Goal: Navigation & Orientation: Find specific page/section

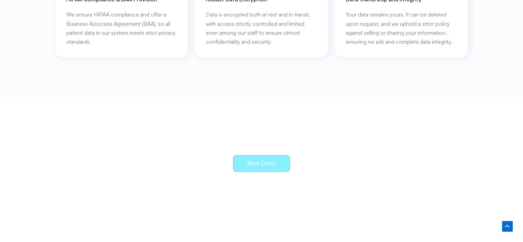
scroll to position [3287, 0]
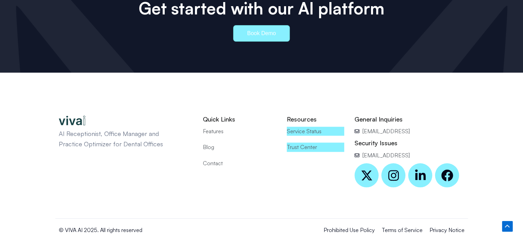
click at [209, 142] on span "Blog" at bounding box center [208, 146] width 11 height 9
drag, startPoint x: 401, startPoint y: 215, endPoint x: 298, endPoint y: 195, distance: 104.7
click at [298, 195] on div "AI Receptionist, Office Manager and Practice Optimizer for Dental Offices Quick…" at bounding box center [261, 147] width 412 height 143
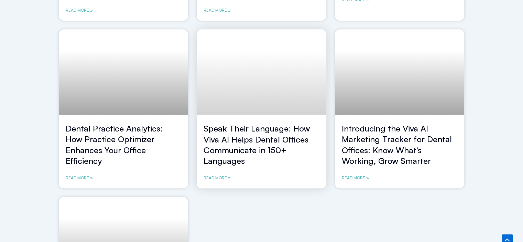
scroll to position [409, 0]
